Goal: Task Accomplishment & Management: Use online tool/utility

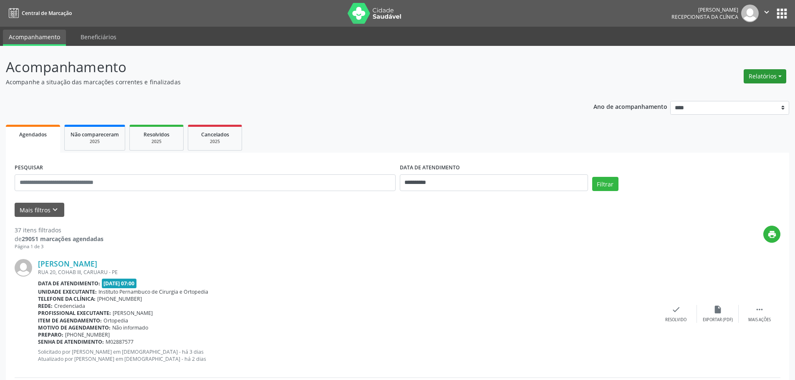
click at [765, 76] on button "Relatórios" at bounding box center [765, 76] width 43 height 14
click at [744, 95] on link "Agendamentos" at bounding box center [742, 95] width 90 height 12
select select "*"
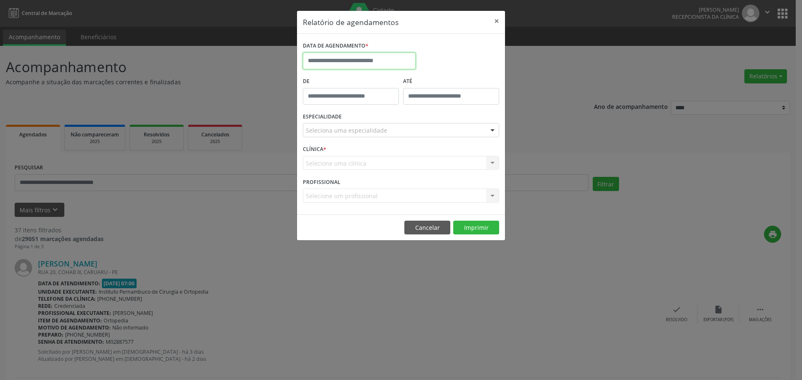
click at [376, 64] on input "text" at bounding box center [359, 61] width 113 height 17
click at [405, 139] on span "15" at bounding box center [403, 138] width 16 height 16
type input "**********"
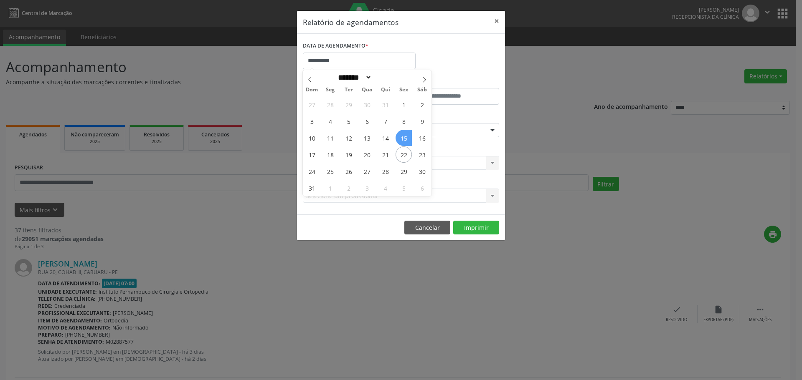
click at [405, 139] on span "15" at bounding box center [403, 138] width 16 height 16
click at [398, 131] on div "Seleciona uma especialidade" at bounding box center [401, 130] width 196 height 14
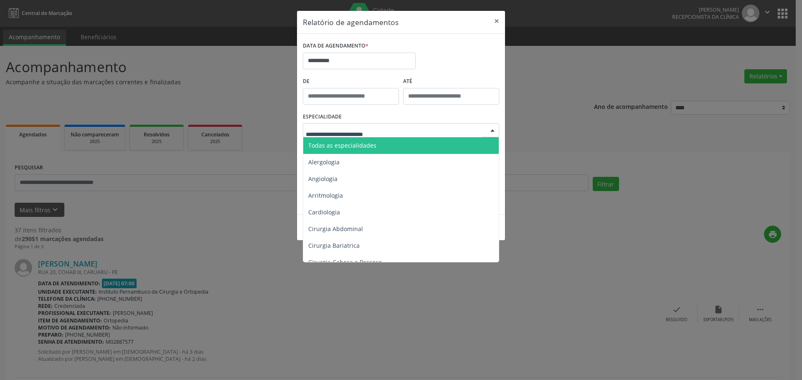
click at [389, 145] on span "Todas as especialidades" at bounding box center [401, 145] width 197 height 17
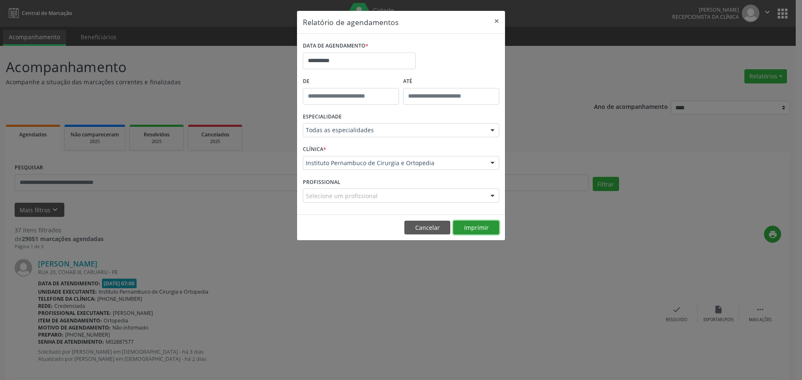
click at [470, 225] on button "Imprimir" at bounding box center [476, 228] width 46 height 14
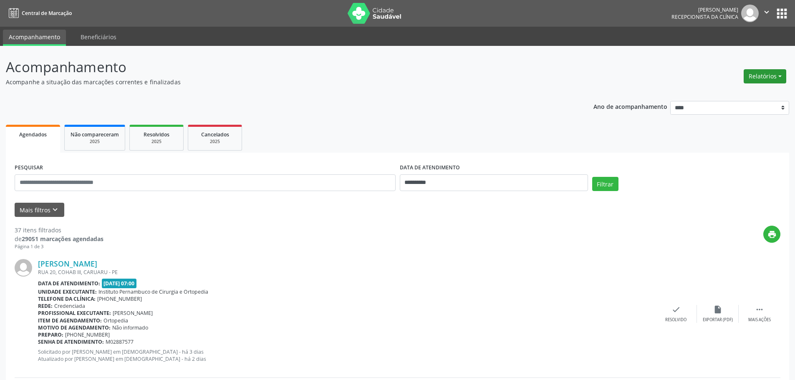
click at [765, 80] on button "Relatórios" at bounding box center [765, 76] width 43 height 14
click at [747, 92] on link "Agendamentos" at bounding box center [742, 95] width 90 height 12
select select "*"
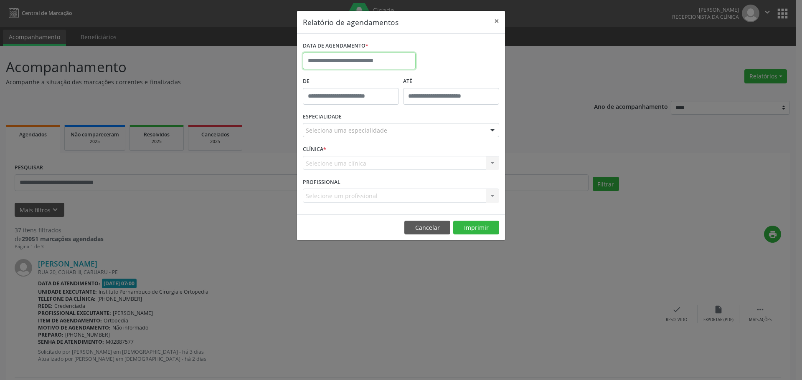
click at [375, 63] on input "text" at bounding box center [359, 61] width 113 height 17
click at [400, 124] on span "8" at bounding box center [403, 121] width 16 height 16
type input "**********"
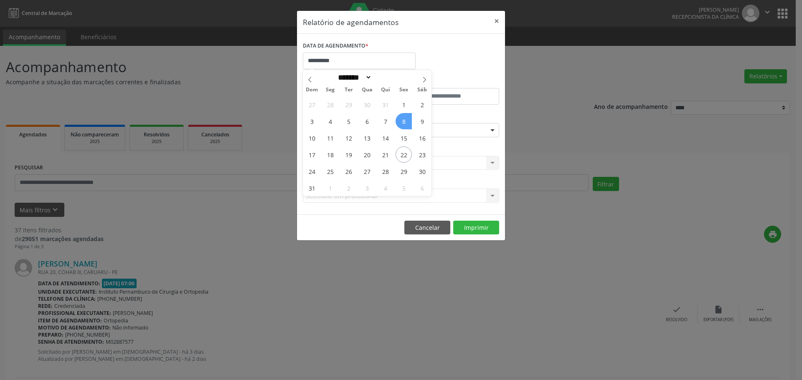
click at [400, 124] on span "8" at bounding box center [403, 121] width 16 height 16
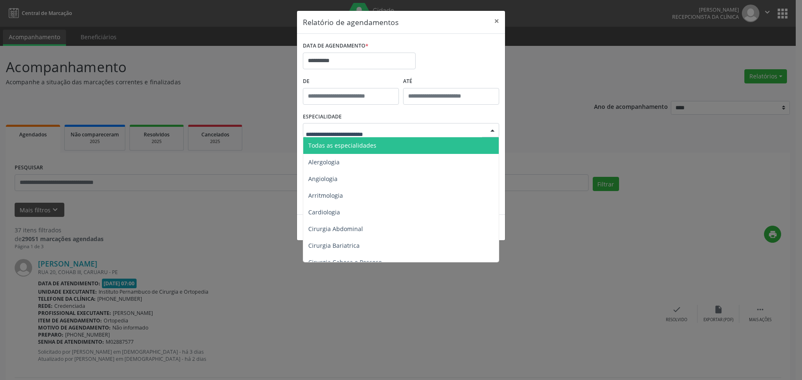
click at [375, 142] on span "Todas as especialidades" at bounding box center [401, 145] width 197 height 17
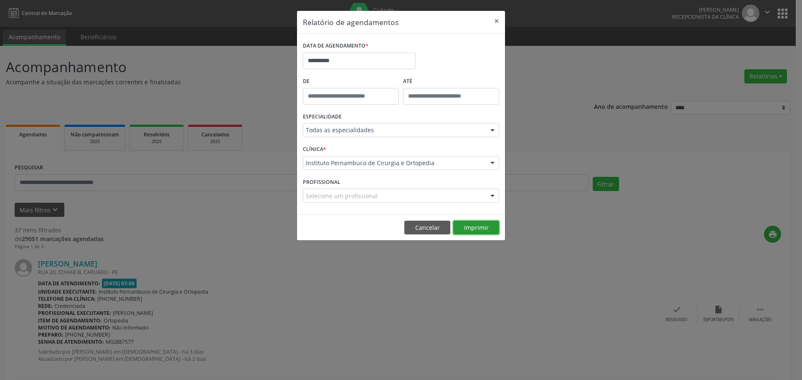
click at [476, 227] on button "Imprimir" at bounding box center [476, 228] width 46 height 14
